Goal: Task Accomplishment & Management: Manage account settings

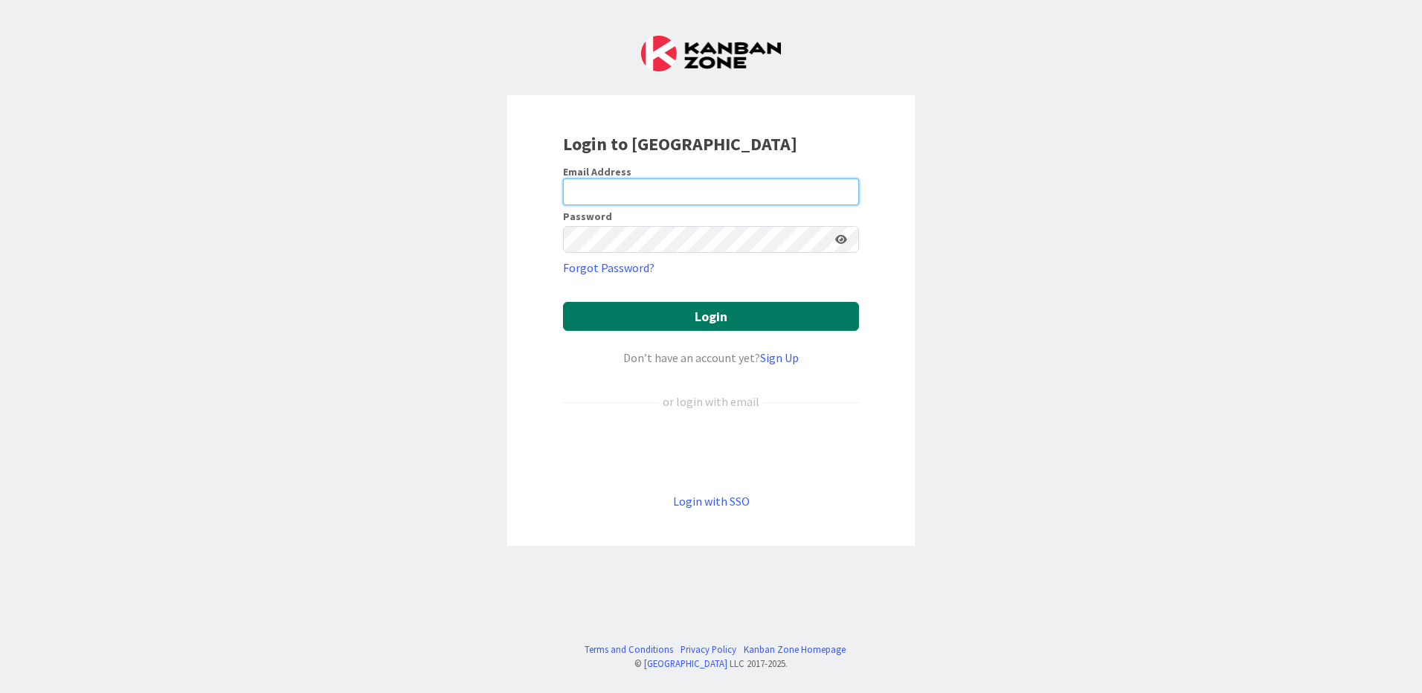
type input "[EMAIL_ADDRESS][PERSON_NAME][DOMAIN_NAME]"
drag, startPoint x: 721, startPoint y: 320, endPoint x: 716, endPoint y: 329, distance: 10.3
click at [719, 326] on button "Login" at bounding box center [711, 316] width 296 height 29
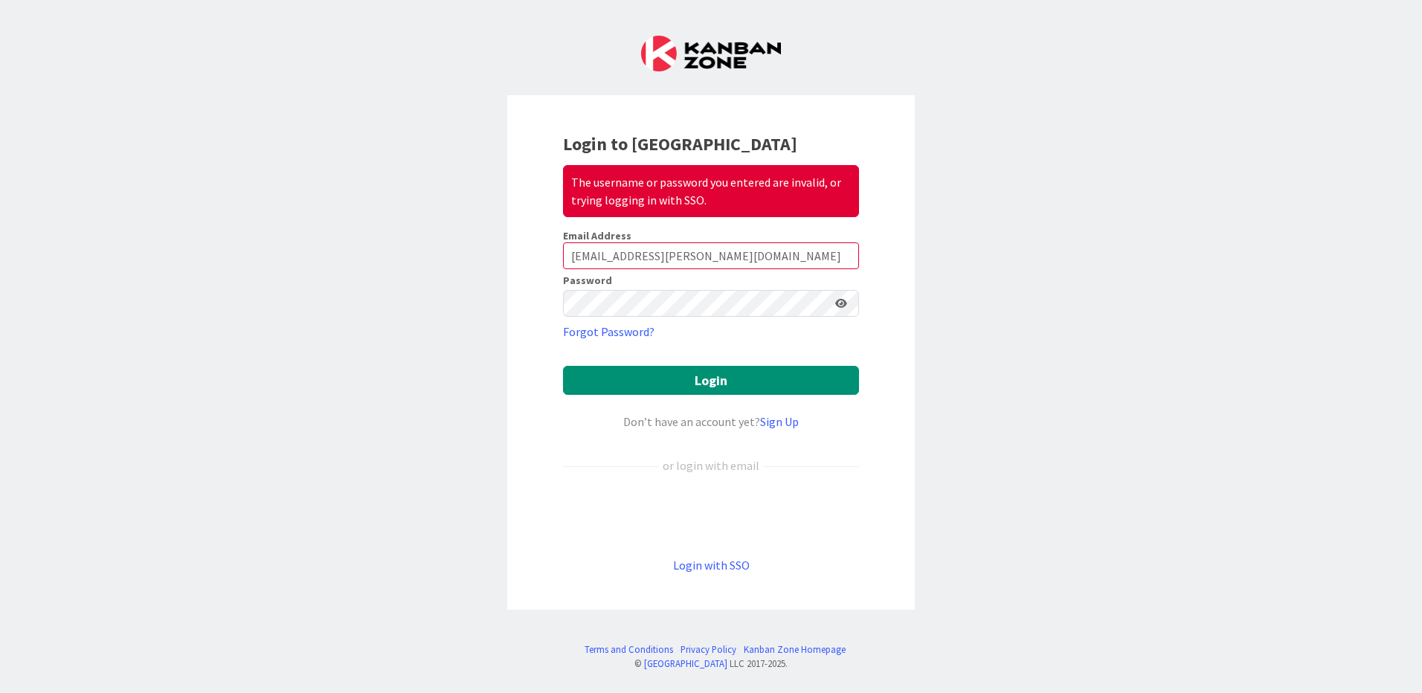
click at [840, 306] on icon at bounding box center [841, 303] width 12 height 10
click at [843, 306] on icon at bounding box center [840, 303] width 13 height 10
click at [709, 377] on button "Login" at bounding box center [711, 380] width 296 height 29
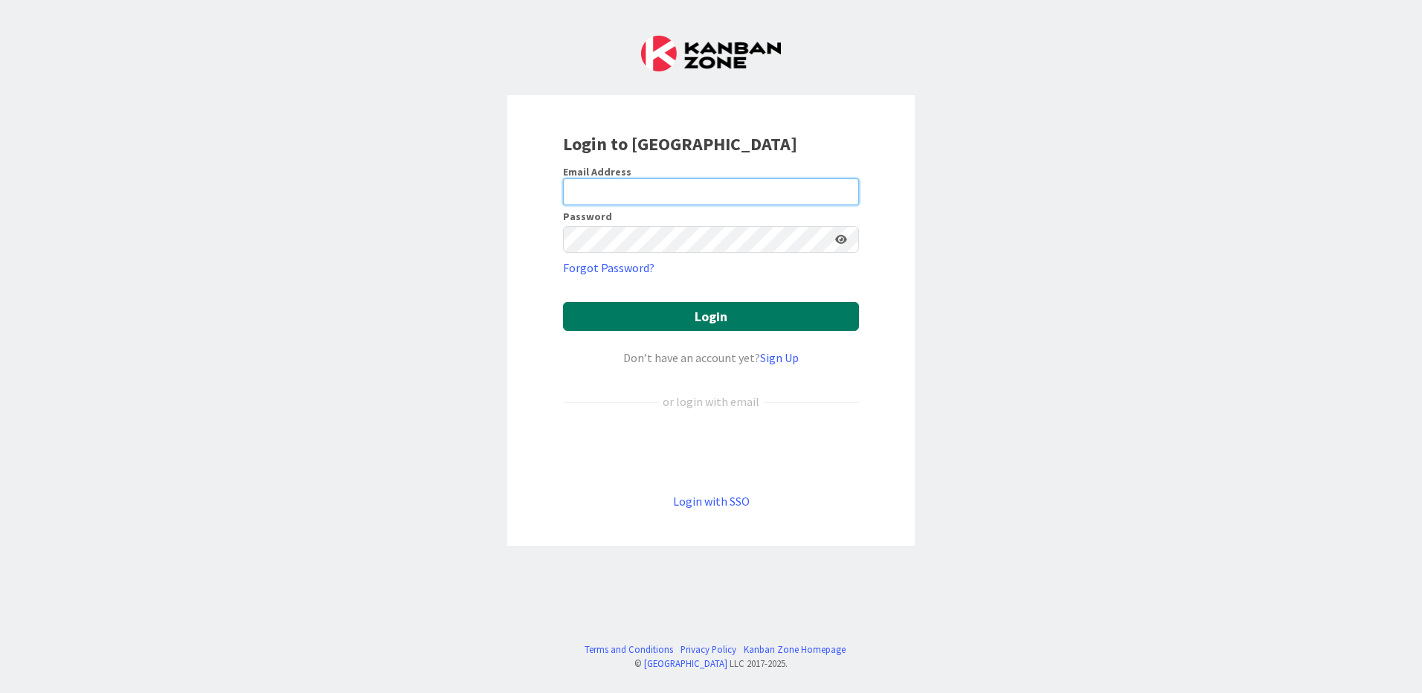
type input "[EMAIL_ADDRESS][PERSON_NAME][DOMAIN_NAME]"
click at [667, 304] on button "Login" at bounding box center [711, 316] width 296 height 29
